Goal: Entertainment & Leisure: Browse casually

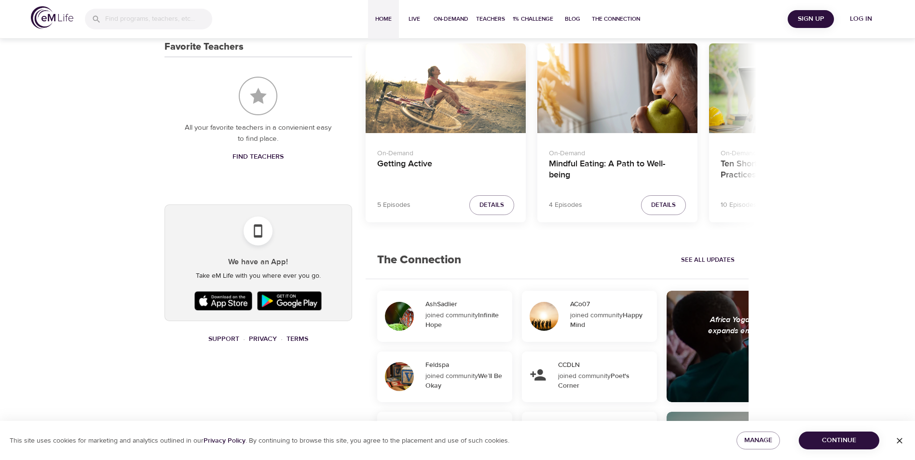
scroll to position [261, 0]
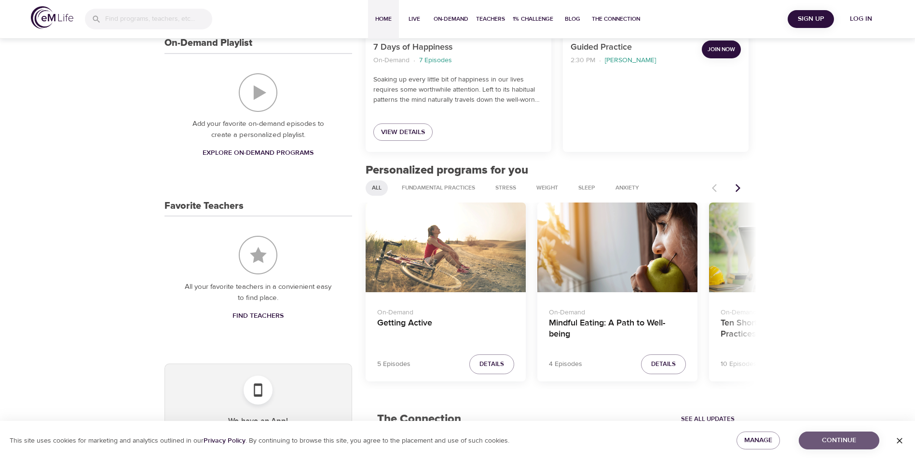
click at [849, 440] on span "Continue" at bounding box center [839, 441] width 65 height 12
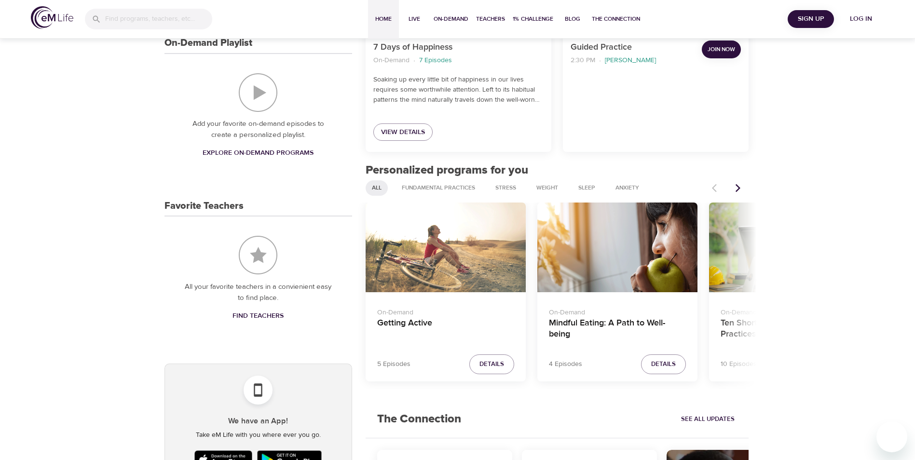
scroll to position [0, 0]
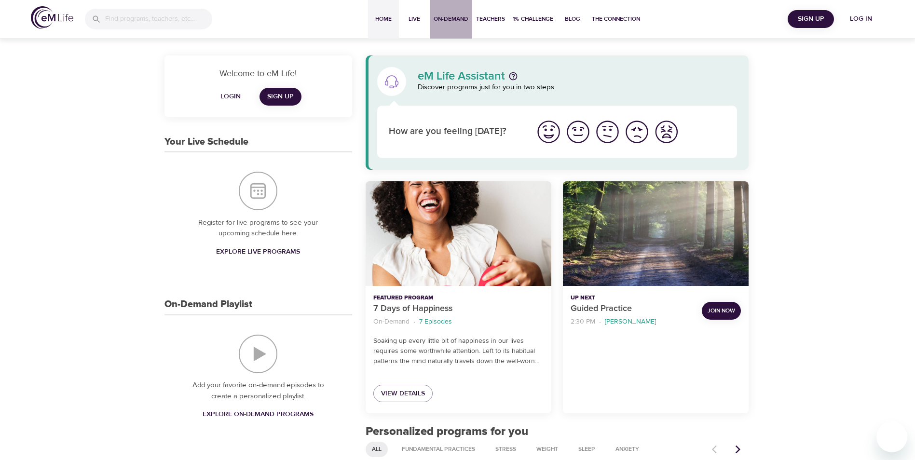
click at [462, 21] on span "On-Demand" at bounding box center [451, 19] width 35 height 10
select select "recent"
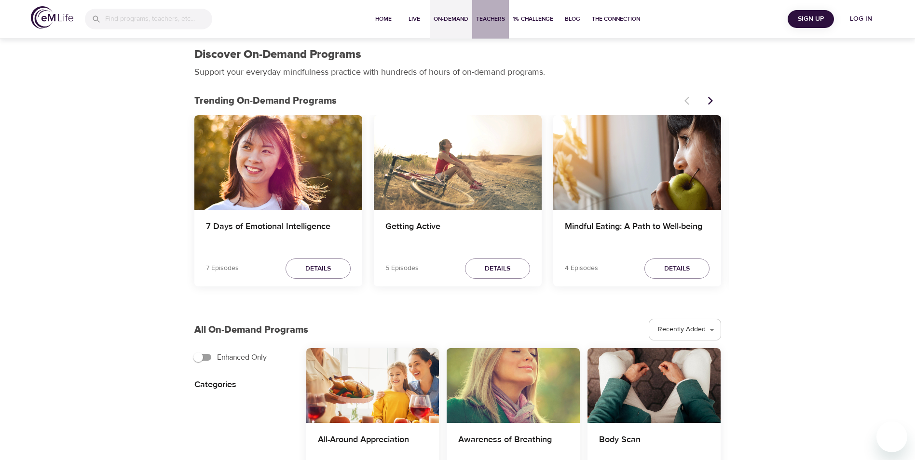
click at [481, 14] on span "Teachers" at bounding box center [490, 19] width 29 height 10
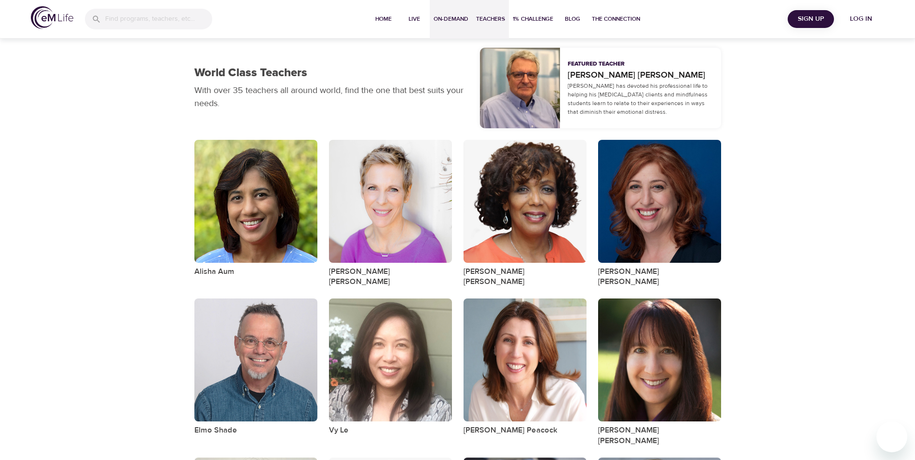
click at [438, 18] on span "On-Demand" at bounding box center [451, 19] width 35 height 10
select select "recent"
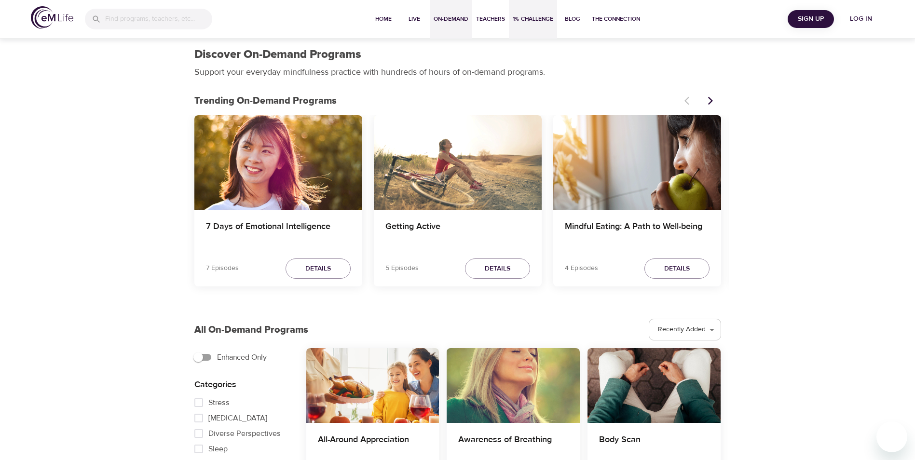
click at [519, 17] on span "1% Challenge" at bounding box center [533, 19] width 41 height 10
